Goal: Task Accomplishment & Management: Manage account settings

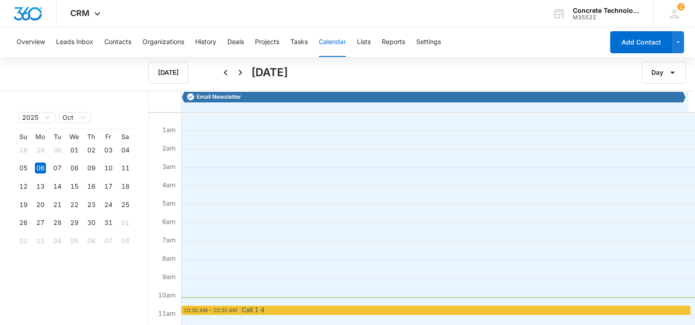
scroll to position [138, 0]
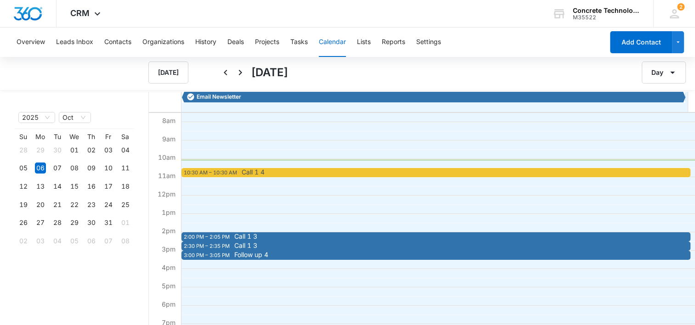
click at [263, 170] on span "Call 1 4" at bounding box center [253, 172] width 23 height 6
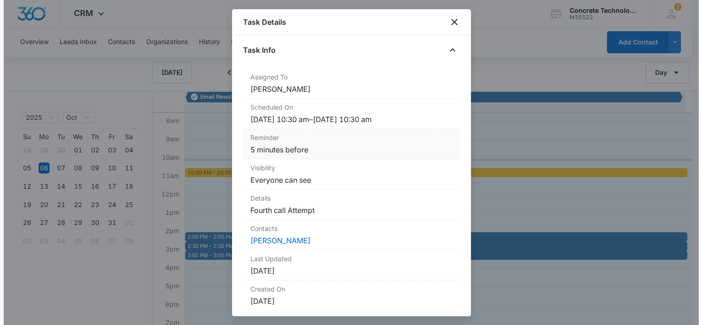
scroll to position [83, 0]
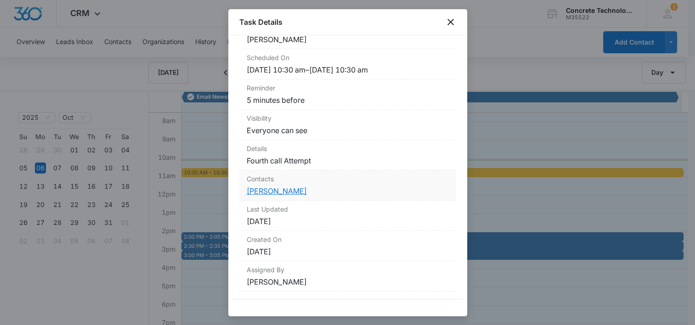
click at [266, 187] on link "[PERSON_NAME]" at bounding box center [277, 191] width 60 height 9
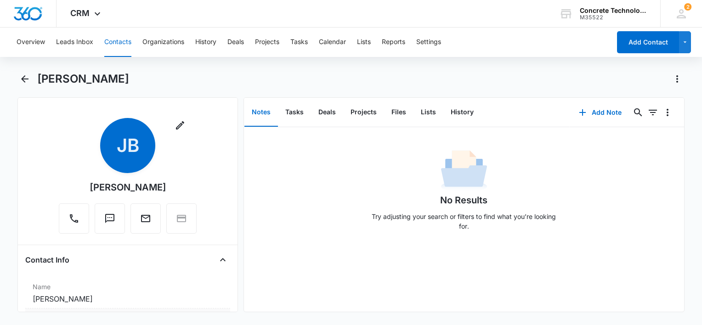
scroll to position [138, 0]
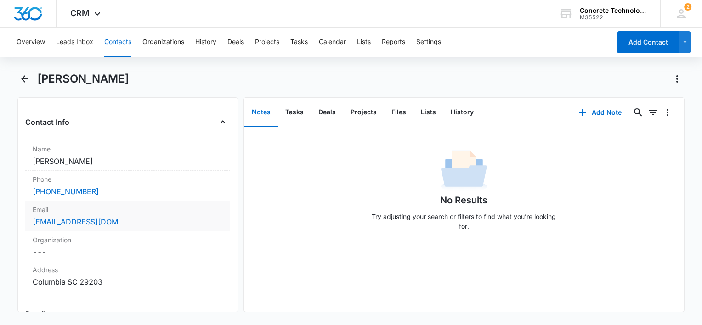
click at [155, 220] on div "[EMAIL_ADDRESS][DOMAIN_NAME]" at bounding box center [128, 221] width 190 height 11
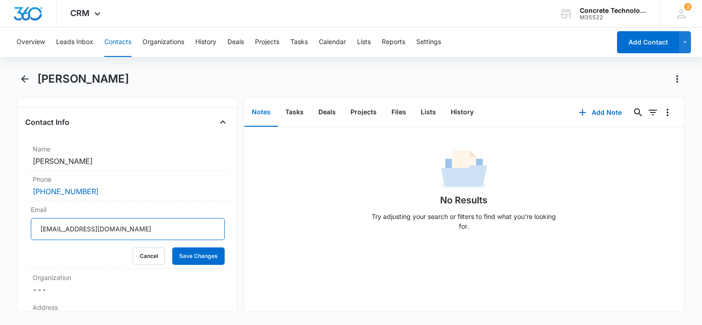
drag, startPoint x: 140, startPoint y: 222, endPoint x: -2, endPoint y: 230, distance: 142.2
click at [0, 230] on html "CRM Apps Reputation Websites Forms CRM Email Social Content Ads Intelligence Fi…" at bounding box center [351, 162] width 702 height 325
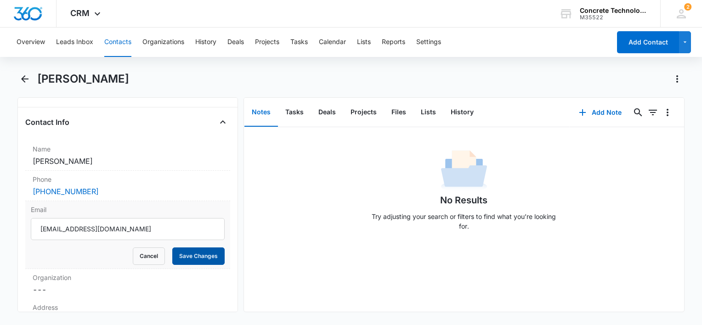
click at [191, 255] on button "Save Changes" at bounding box center [198, 256] width 52 height 17
click at [469, 112] on button "History" at bounding box center [462, 112] width 38 height 28
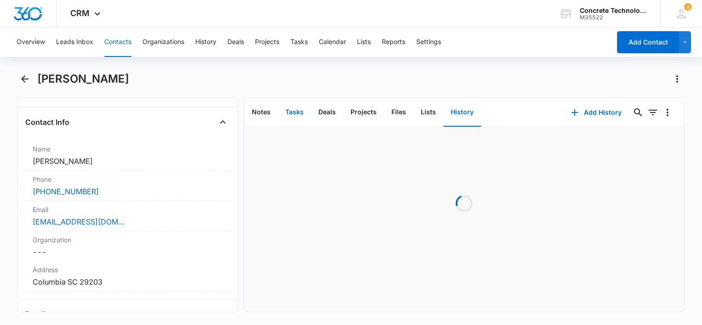
click at [290, 112] on button "Tasks" at bounding box center [294, 112] width 33 height 28
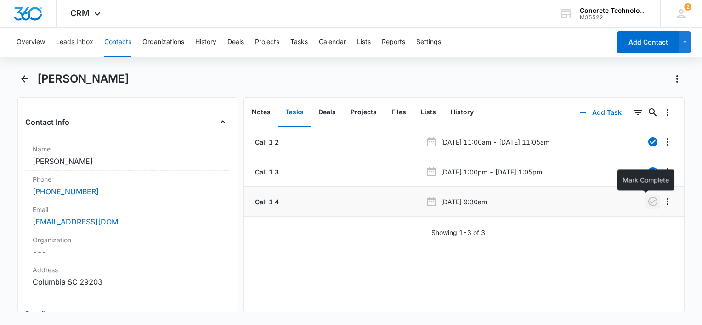
click at [647, 202] on icon "button" at bounding box center [652, 201] width 11 height 11
click at [590, 116] on button "Add Task" at bounding box center [600, 113] width 61 height 22
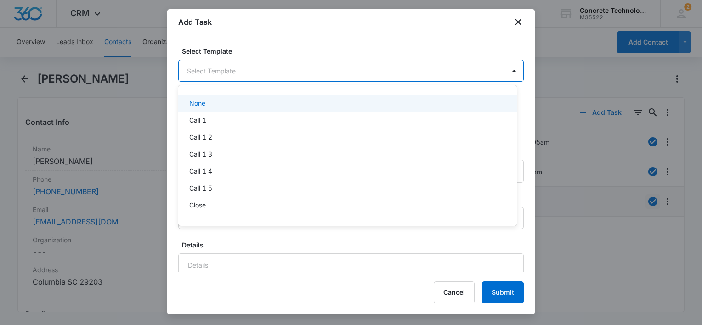
click at [287, 73] on body "CRM Apps Reputation Websites Forms CRM Email Social Content Ads Intelligence Fi…" at bounding box center [351, 162] width 702 height 325
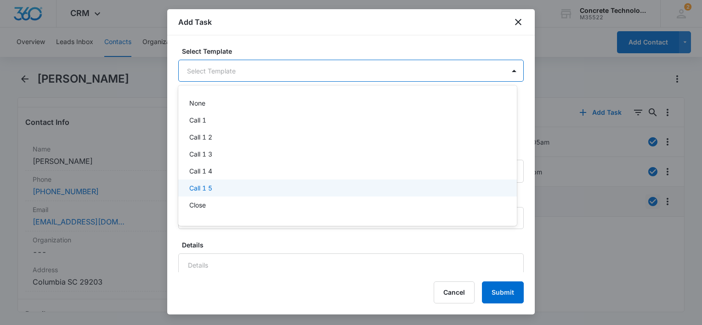
click at [211, 191] on p "Call 1 5" at bounding box center [200, 188] width 23 height 10
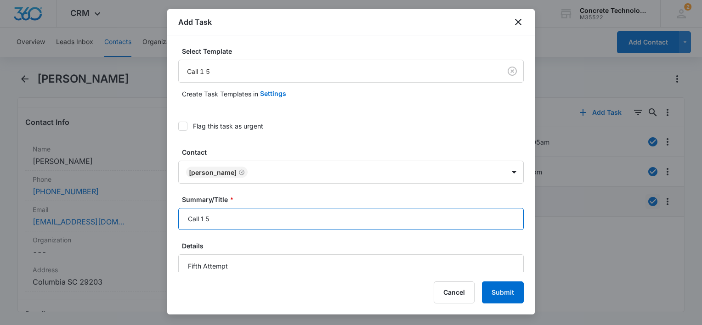
click at [260, 218] on input "Call 1 5" at bounding box center [351, 219] width 346 height 22
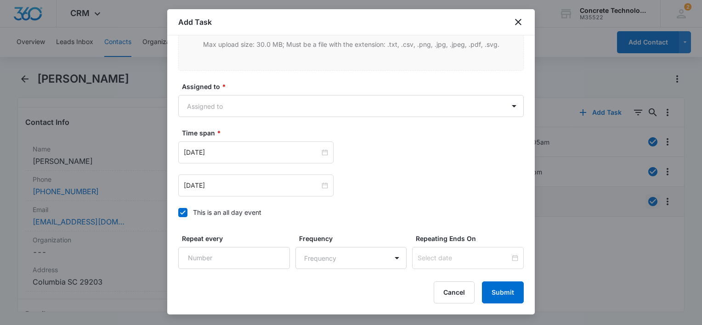
scroll to position [671, 0]
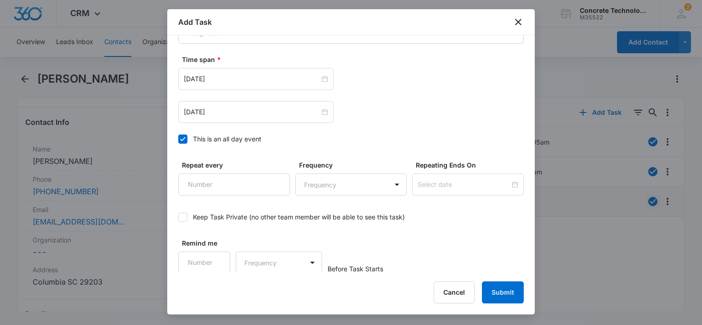
type input "Call 1 5"
click at [181, 138] on icon at bounding box center [183, 139] width 6 height 4
click at [178, 139] on input "This is an all day event" at bounding box center [178, 139] width 0 height 0
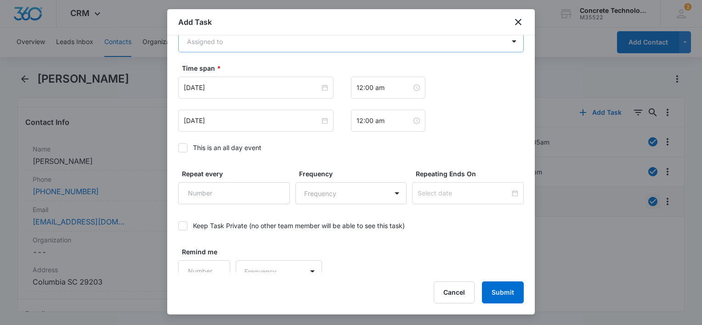
click at [239, 41] on body "CRM Apps Reputation Websites Forms CRM Email Social Content Ads Intelligence Fi…" at bounding box center [351, 162] width 702 height 325
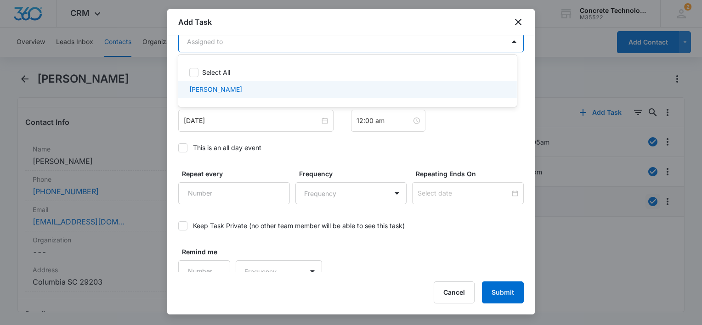
click at [221, 85] on div "[PERSON_NAME]" at bounding box center [347, 89] width 339 height 17
checkbox input "true"
click at [222, 125] on div at bounding box center [351, 162] width 702 height 325
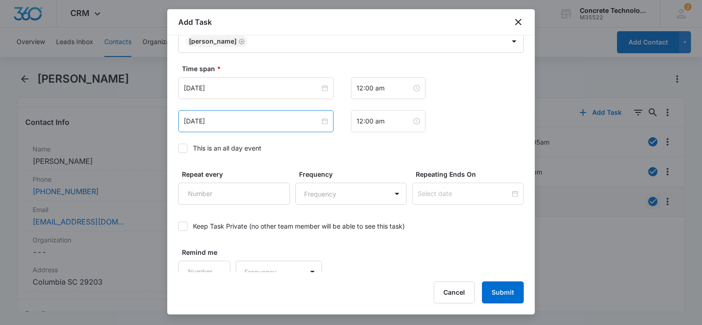
click at [250, 125] on div "[DATE]" at bounding box center [255, 121] width 155 height 22
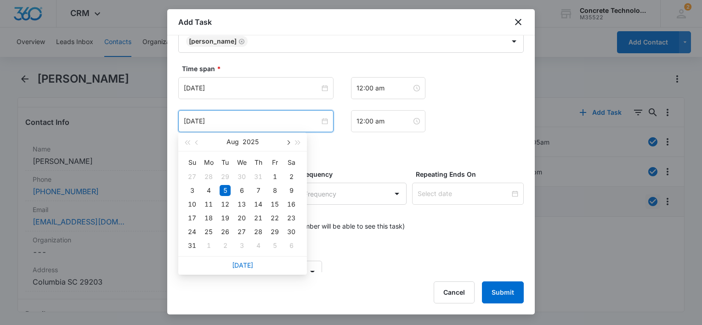
click at [287, 142] on span "button" at bounding box center [287, 143] width 5 height 5
type input "[DATE]"
click at [256, 246] on div "9" at bounding box center [258, 245] width 11 height 11
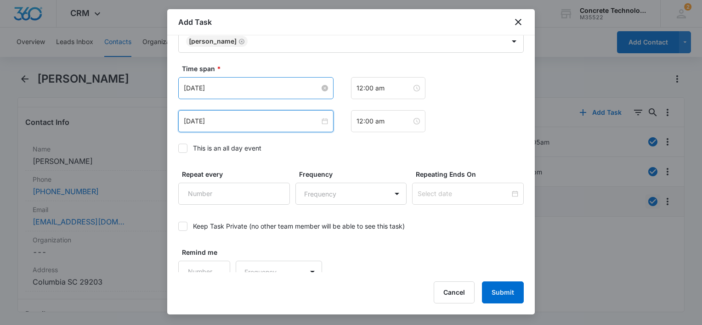
click at [285, 83] on input "[DATE]" at bounding box center [252, 88] width 136 height 10
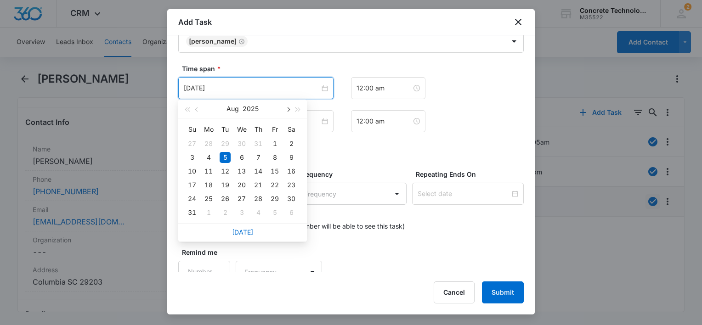
click at [286, 107] on button "button" at bounding box center [288, 109] width 10 height 18
type input "[DATE]"
click at [256, 210] on div "9" at bounding box center [258, 212] width 11 height 11
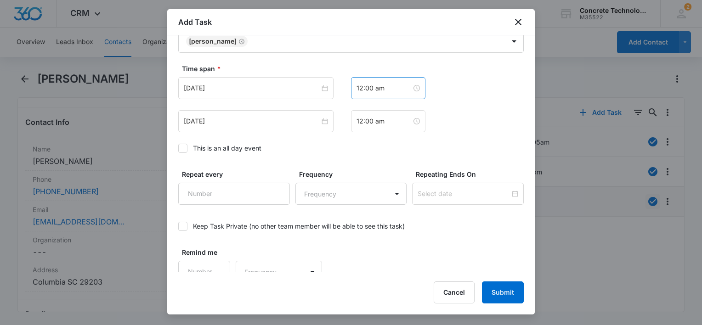
click at [380, 94] on div "12:00 am" at bounding box center [388, 88] width 74 height 22
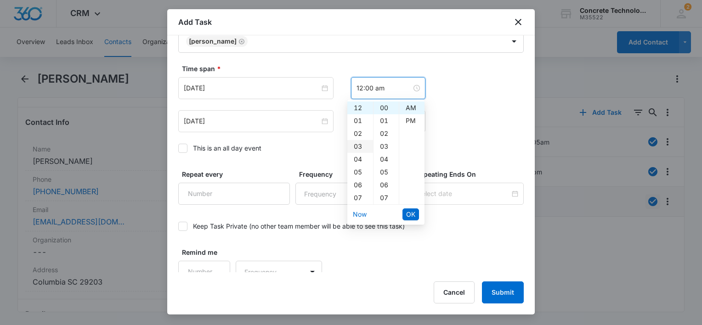
click at [359, 143] on div "03" at bounding box center [360, 146] width 26 height 13
click at [410, 120] on div "PM" at bounding box center [411, 120] width 25 height 13
type input "3:00 pm"
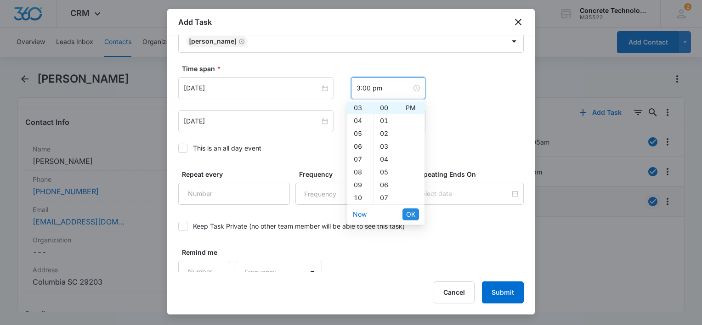
click at [409, 212] on span "OK" at bounding box center [410, 215] width 9 height 10
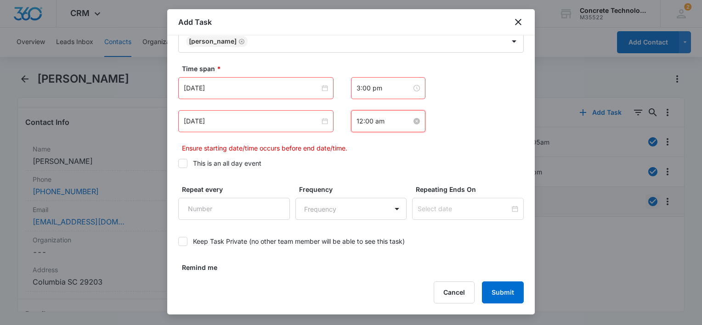
click at [389, 116] on input "12:00 am" at bounding box center [384, 121] width 55 height 10
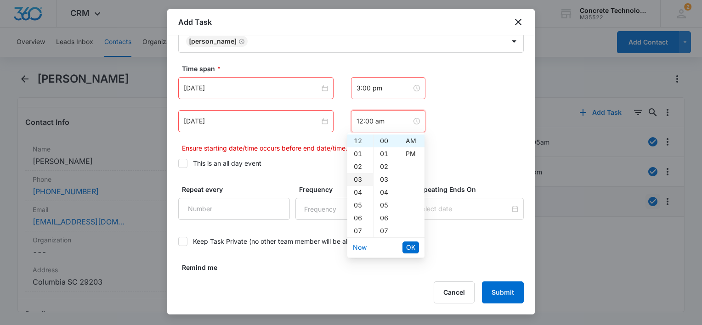
click at [360, 178] on div "03" at bounding box center [360, 179] width 26 height 13
click at [382, 204] on div "05" at bounding box center [386, 205] width 25 height 13
click at [410, 158] on div "PM" at bounding box center [411, 154] width 25 height 13
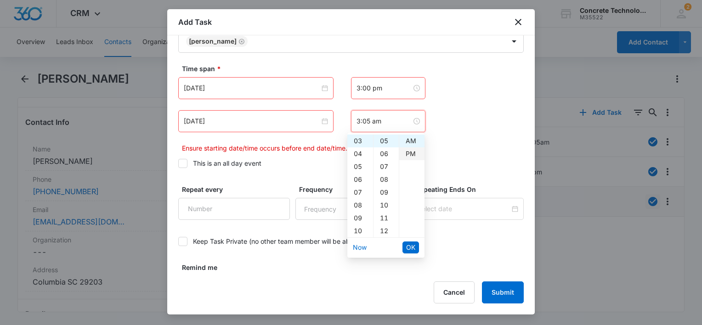
type input "3:05 pm"
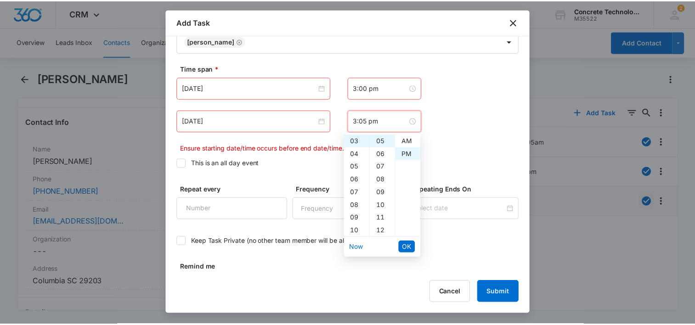
scroll to position [13, 0]
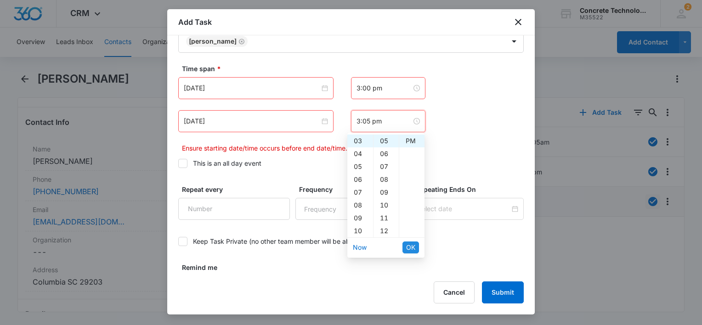
click at [408, 245] on span "OK" at bounding box center [410, 248] width 9 height 10
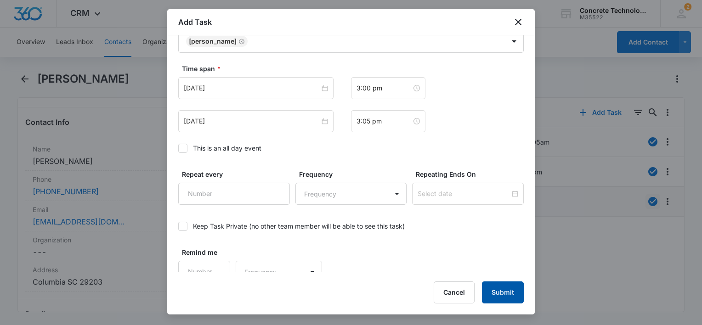
click at [507, 295] on button "Submit" at bounding box center [503, 293] width 42 height 22
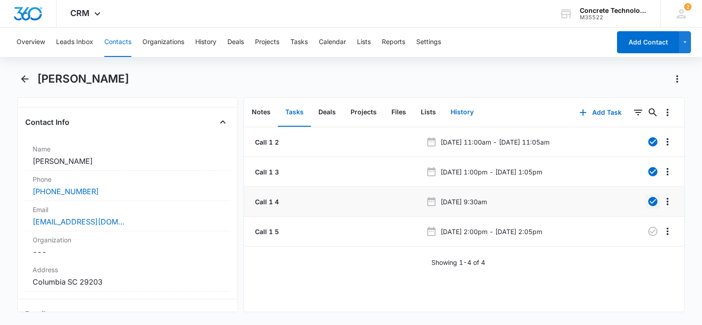
click at [456, 113] on button "History" at bounding box center [462, 112] width 38 height 28
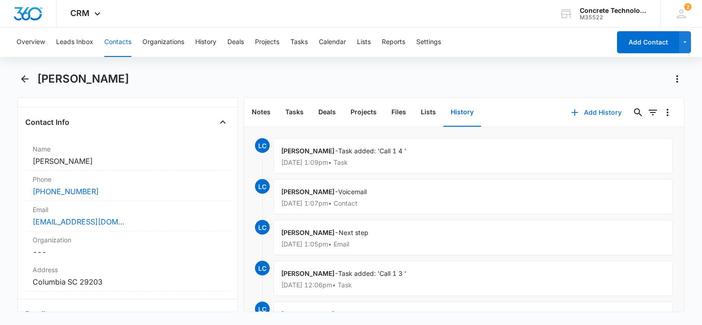
click at [583, 110] on button "Add History" at bounding box center [596, 113] width 69 height 22
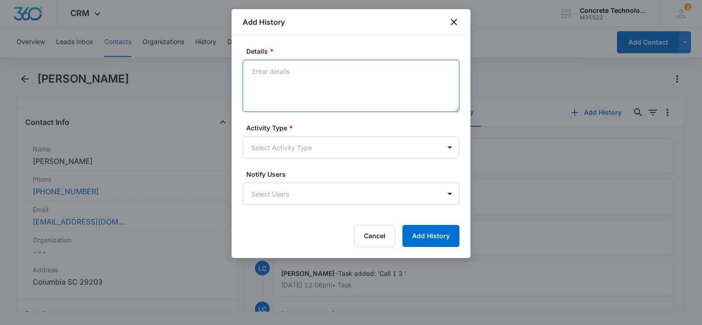
click at [325, 88] on textarea "Details *" at bounding box center [351, 86] width 217 height 52
type textarea "Reply"
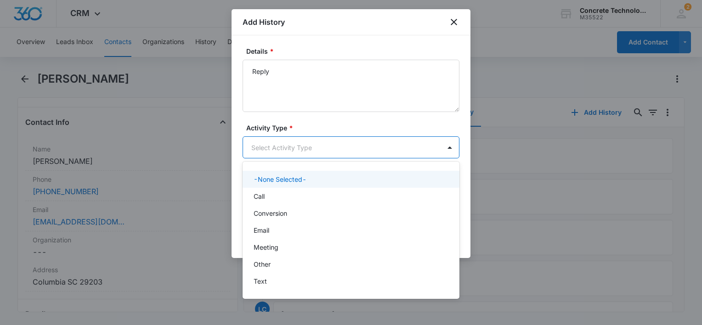
click at [312, 149] on body "CRM Apps Reputation Websites Forms CRM Email Social Content Ads Intelligence Fi…" at bounding box center [351, 162] width 702 height 325
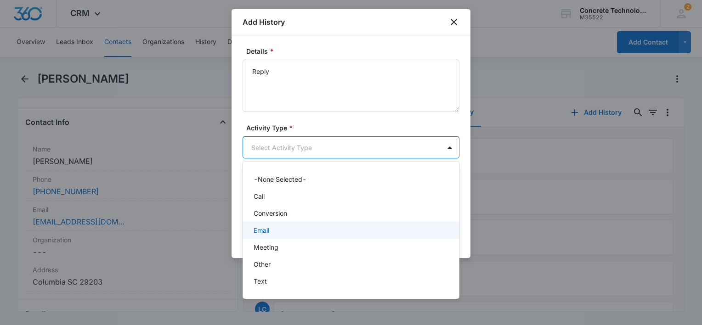
click at [285, 231] on div "Email" at bounding box center [350, 231] width 193 height 10
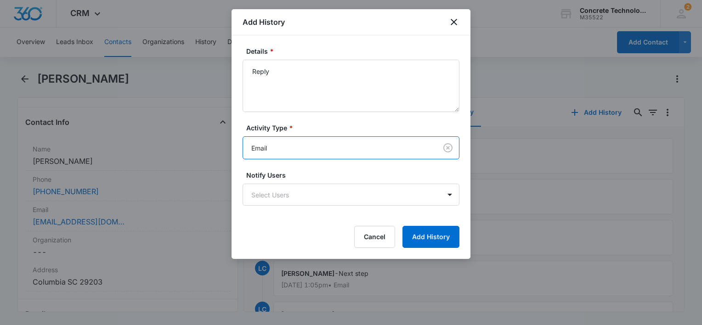
click at [287, 221] on form "Details * Reply Activity Type * option Email, selected. Email Notify Users Sele…" at bounding box center [351, 147] width 217 height 202
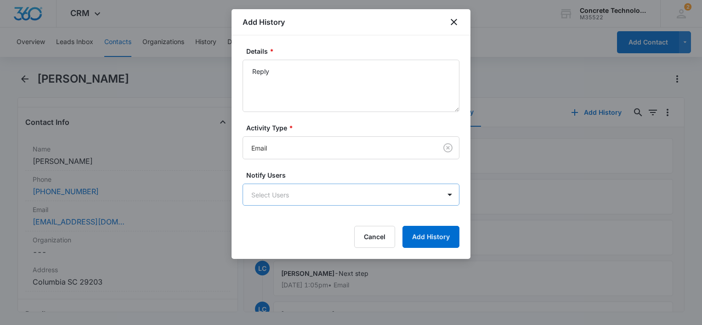
click at [290, 204] on body "CRM Apps Reputation Websites Forms CRM Email Social Content Ads Intelligence Fi…" at bounding box center [351, 162] width 702 height 325
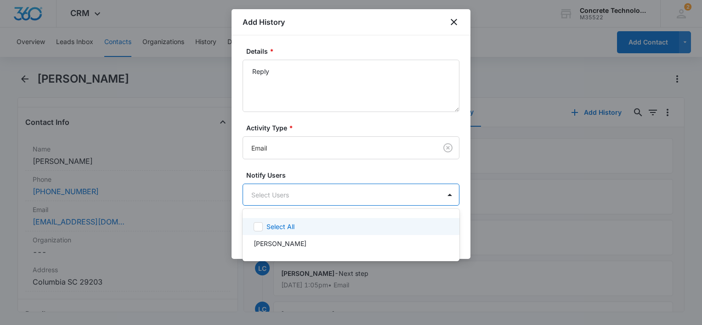
click at [281, 227] on p "Select All" at bounding box center [281, 227] width 28 height 10
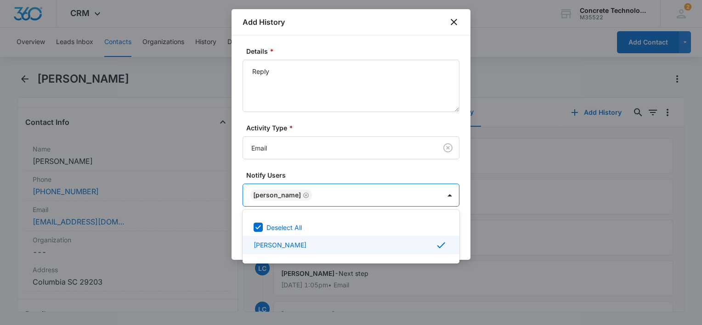
click at [467, 241] on div at bounding box center [351, 162] width 702 height 325
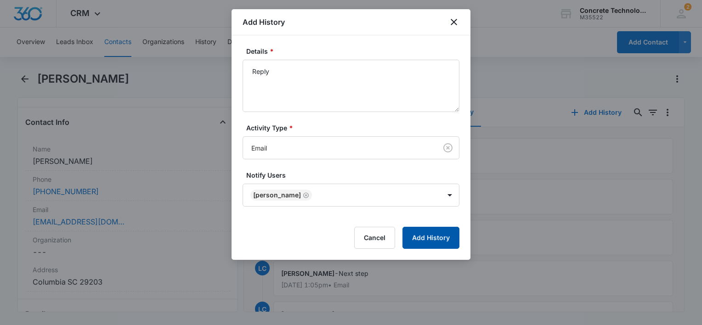
click at [450, 241] on button "Add History" at bounding box center [431, 238] width 57 height 22
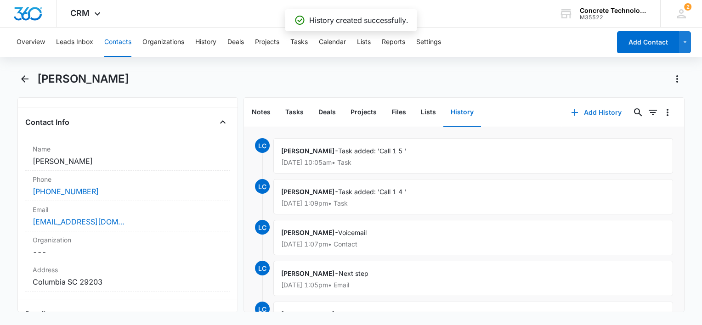
click at [591, 113] on button "Add History" at bounding box center [596, 113] width 69 height 22
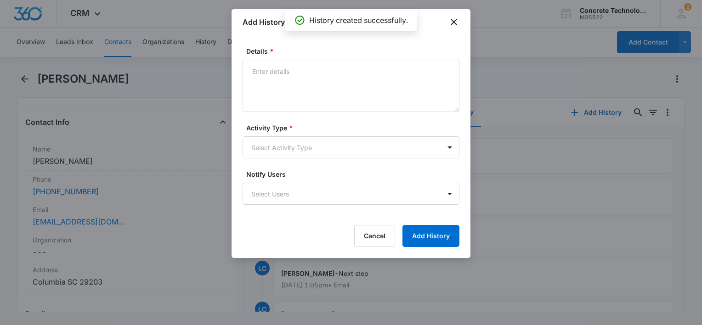
click at [575, 116] on div at bounding box center [351, 162] width 702 height 325
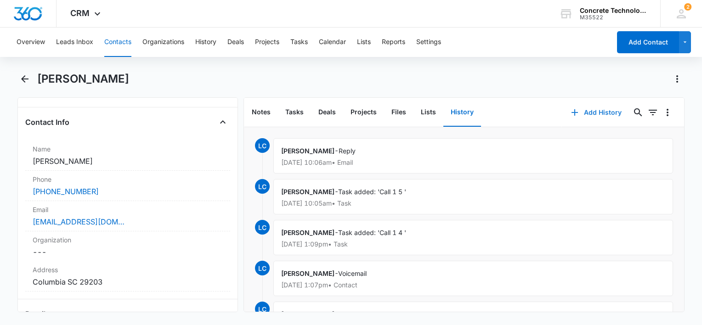
click at [590, 110] on button "Add History" at bounding box center [596, 113] width 69 height 22
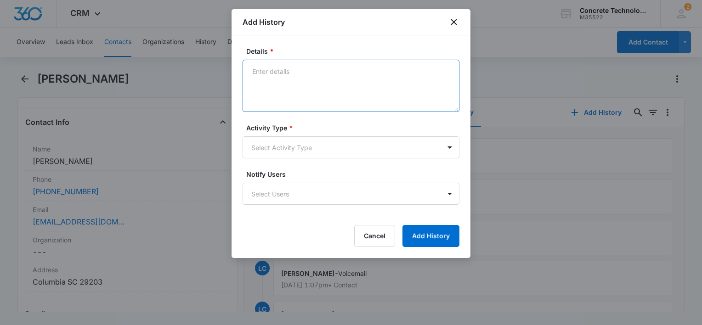
click at [345, 91] on textarea "Details *" at bounding box center [351, 86] width 217 height 52
type textarea "Voicemail"
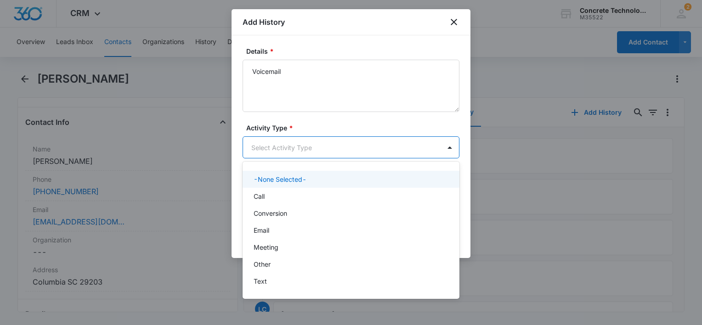
click at [340, 154] on body "CRM Apps Reputation Websites Forms CRM Email Social Content Ads Intelligence Fi…" at bounding box center [351, 162] width 702 height 325
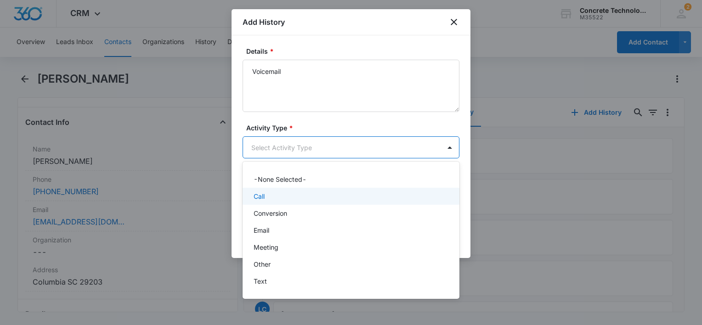
click at [307, 201] on div "Call" at bounding box center [350, 197] width 193 height 10
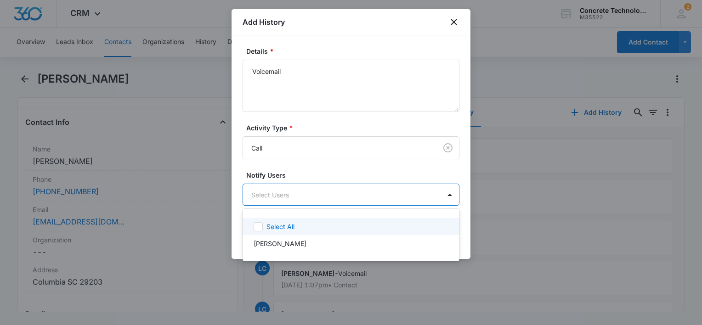
click at [307, 201] on body "CRM Apps Reputation Websites Forms CRM Email Social Content Ads Intelligence Fi…" at bounding box center [351, 162] width 702 height 325
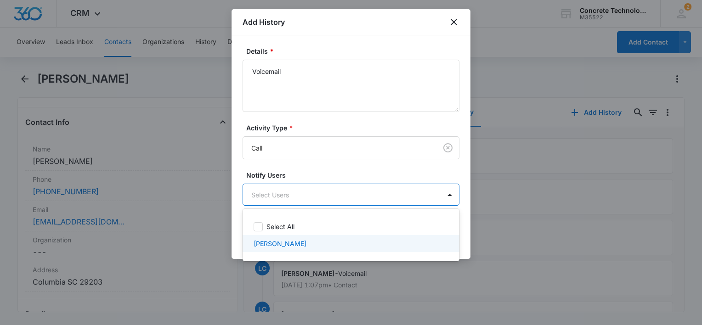
click at [294, 237] on div "[PERSON_NAME]" at bounding box center [351, 243] width 217 height 17
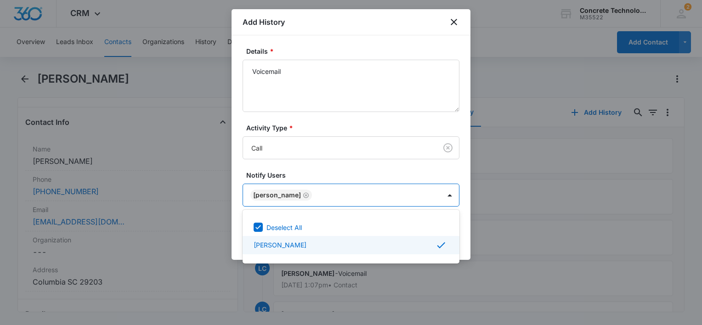
click at [466, 240] on div at bounding box center [351, 162] width 702 height 325
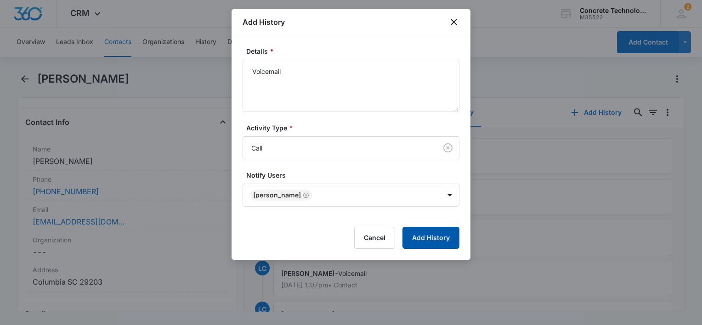
click at [445, 239] on button "Add History" at bounding box center [431, 238] width 57 height 22
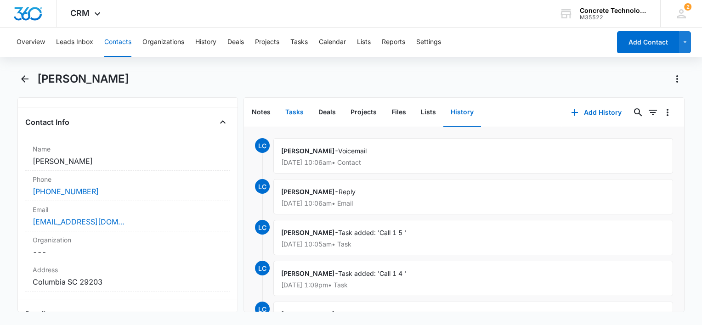
click at [295, 108] on button "Tasks" at bounding box center [294, 112] width 33 height 28
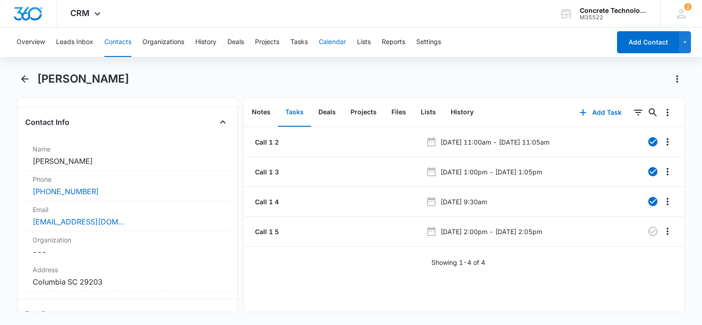
click at [343, 47] on button "Calendar" at bounding box center [332, 42] width 27 height 29
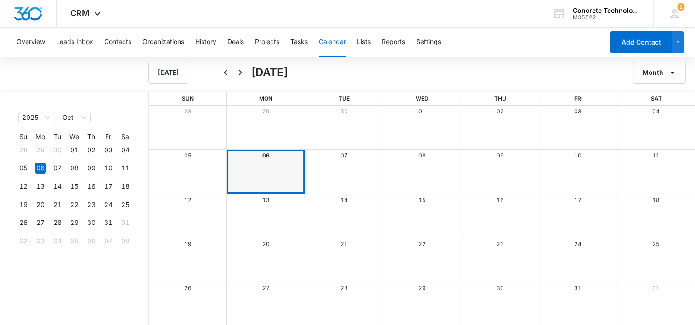
click at [268, 153] on link "06" at bounding box center [265, 155] width 7 height 7
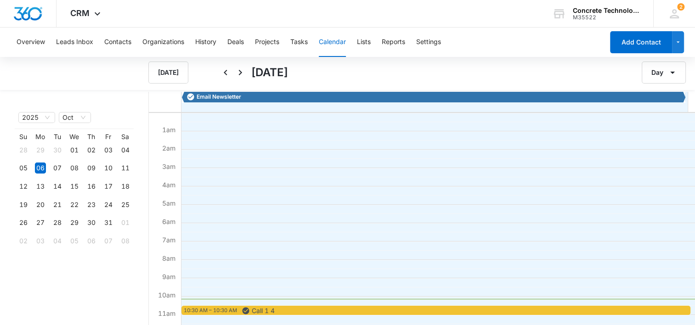
scroll to position [184, 0]
